Goal: Information Seeking & Learning: Check status

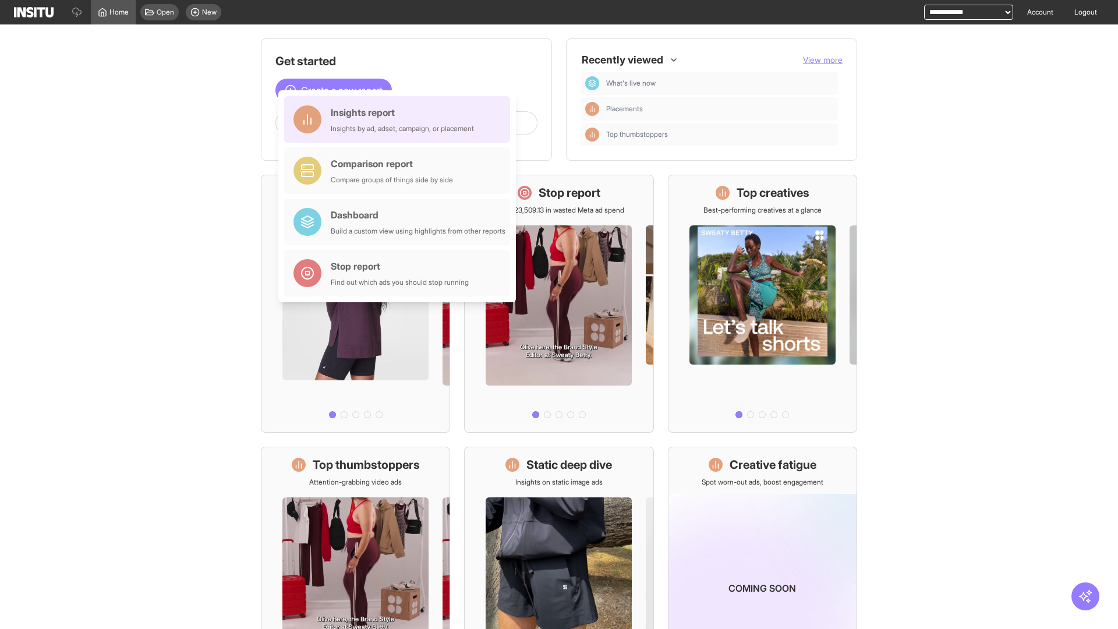
click at [400, 119] on div "Insights report Insights by ad, adset, campaign, or placement" at bounding box center [402, 119] width 143 height 28
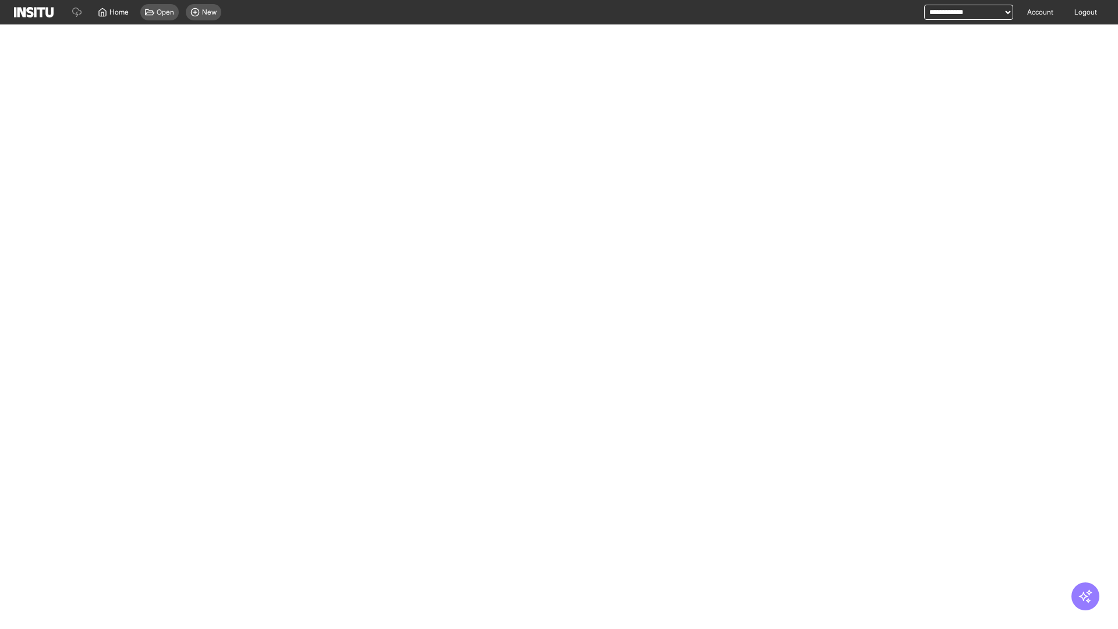
select select "**"
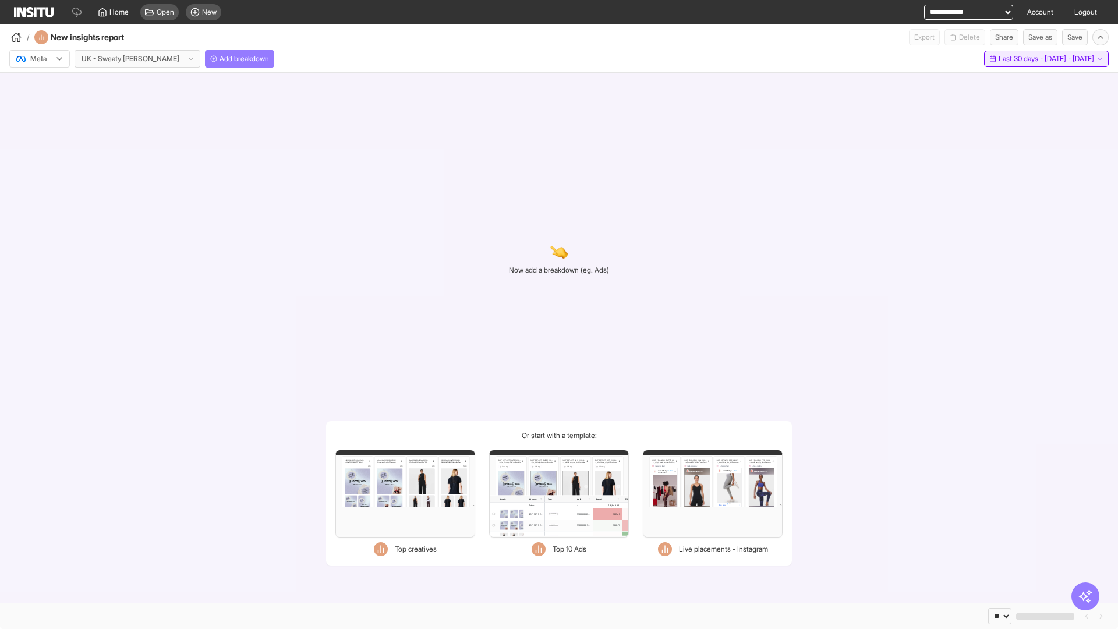
click at [1022, 59] on span "Last 30 days - [DATE] - [DATE]" at bounding box center [1045, 58] width 95 height 9
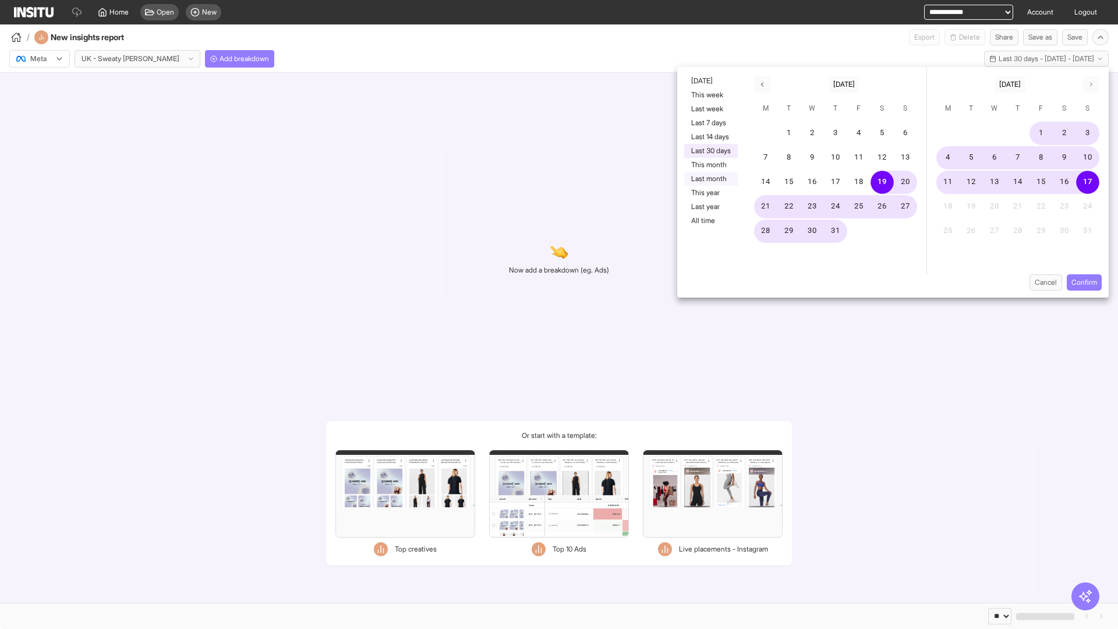
click at [710, 179] on button "Last month" at bounding box center [711, 179] width 54 height 14
